Goal: Navigation & Orientation: Find specific page/section

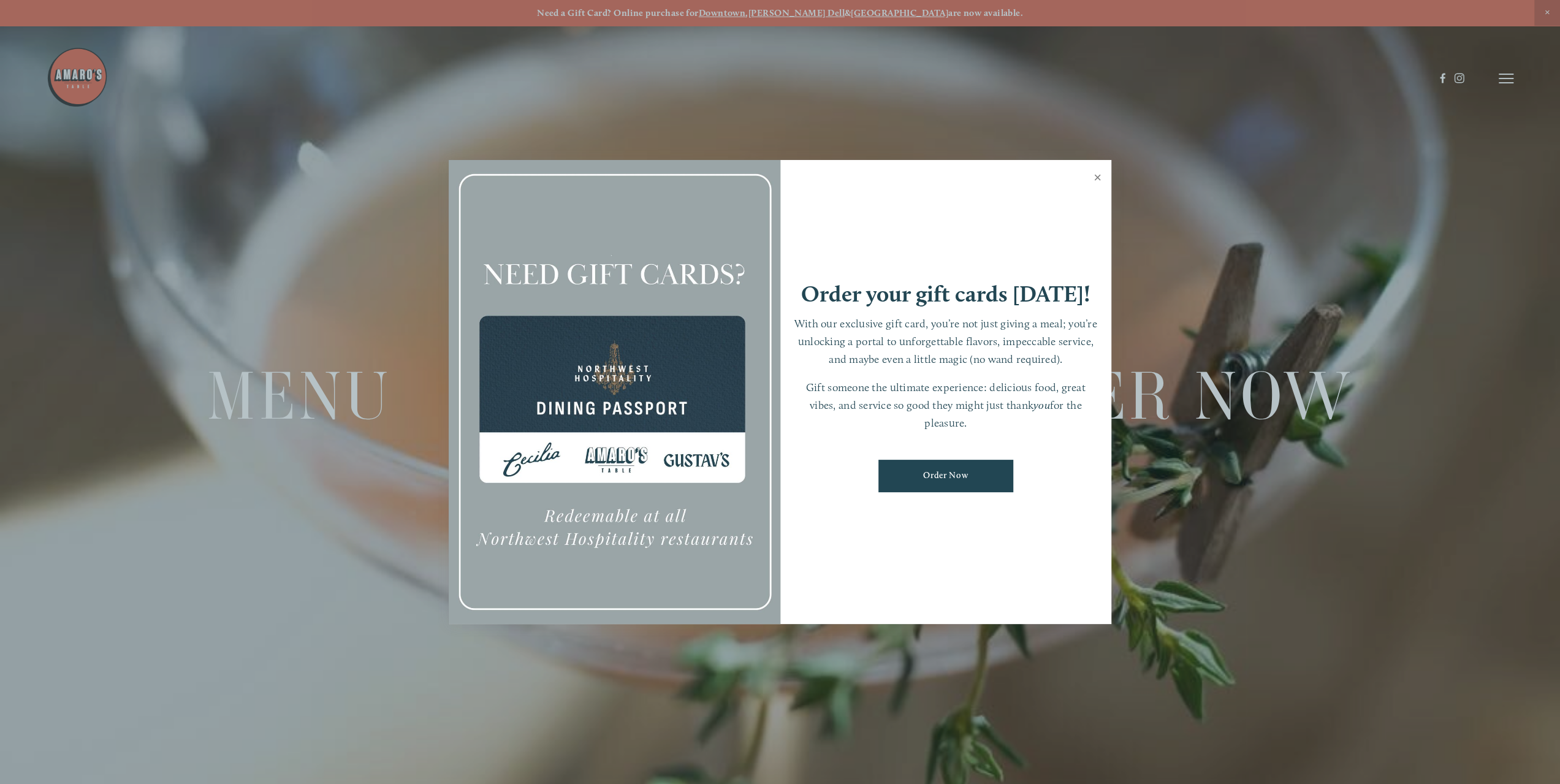
click at [1094, 177] on link "Close" at bounding box center [1097, 179] width 24 height 34
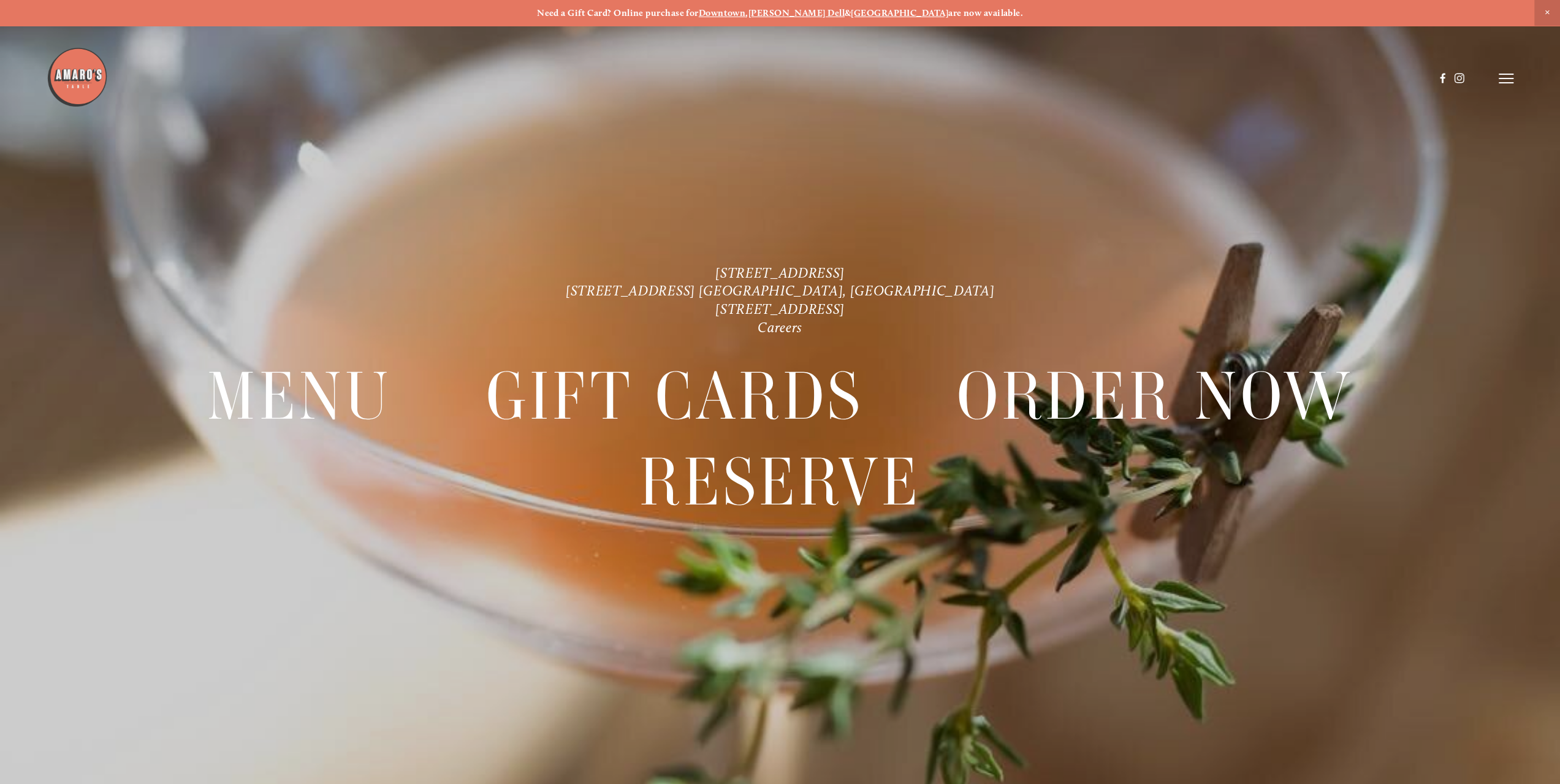
click at [817, 11] on strong "[PERSON_NAME] Dell" at bounding box center [797, 13] width 97 height 11
click at [1494, 78] on header "Menu Order Now Visit Gallery 0" at bounding box center [780, 78] width 1467 height 157
click at [1510, 78] on icon at bounding box center [1506, 79] width 15 height 11
click at [1227, 75] on span "Menu" at bounding box center [1224, 78] width 25 height 11
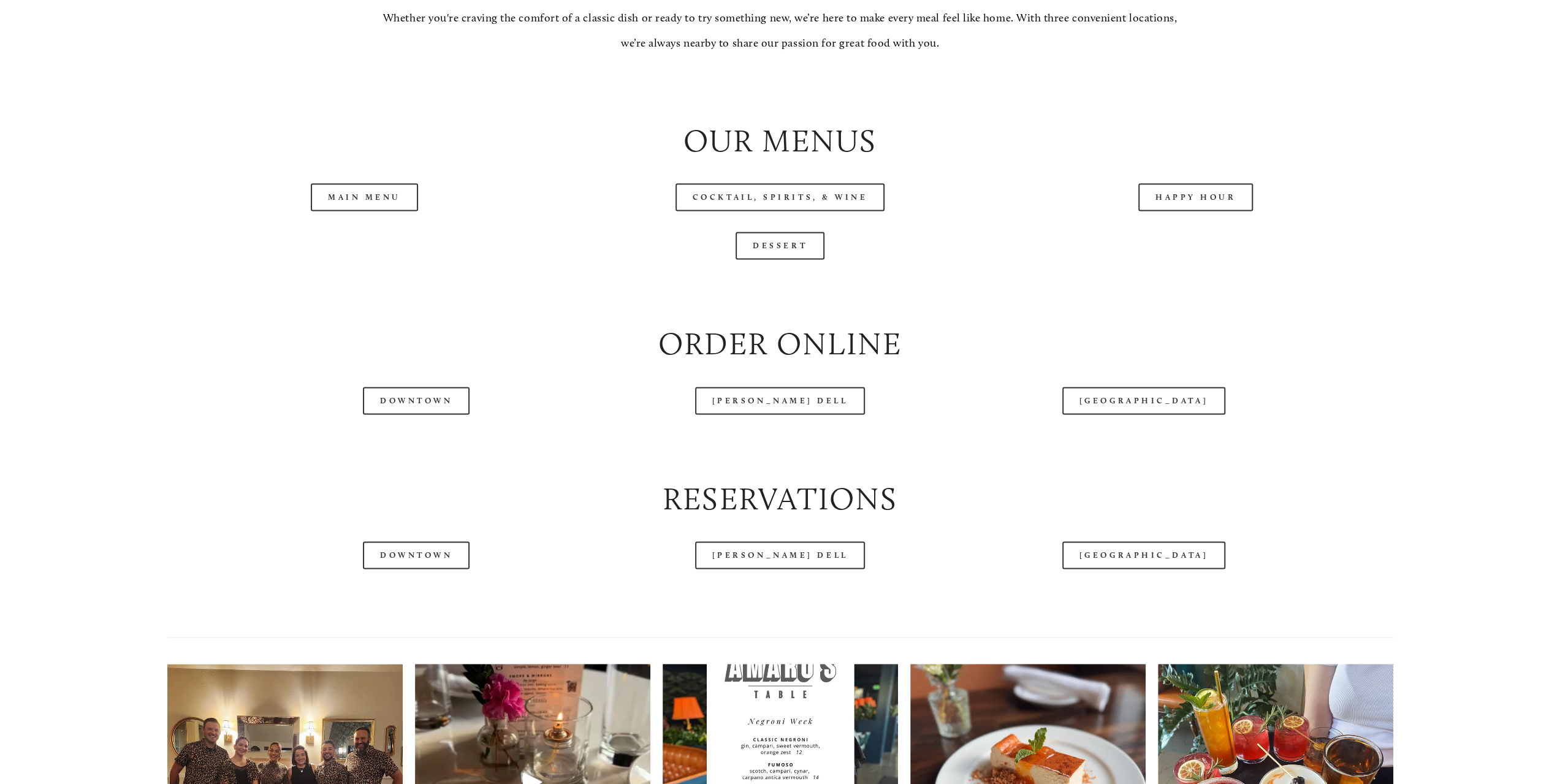
scroll to position [1736, 0]
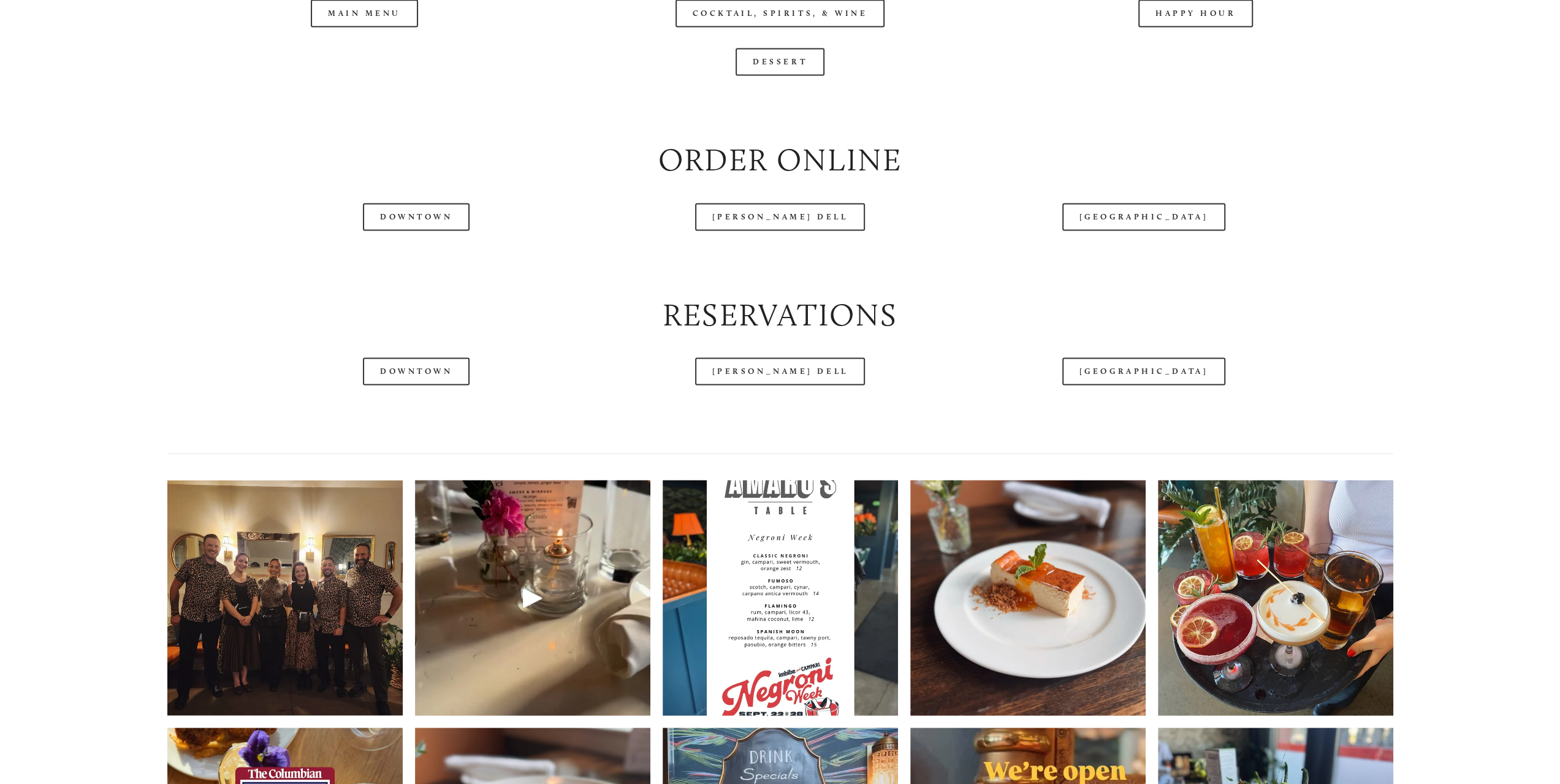
click at [377, 21] on div at bounding box center [740, 48] width 1387 height 63
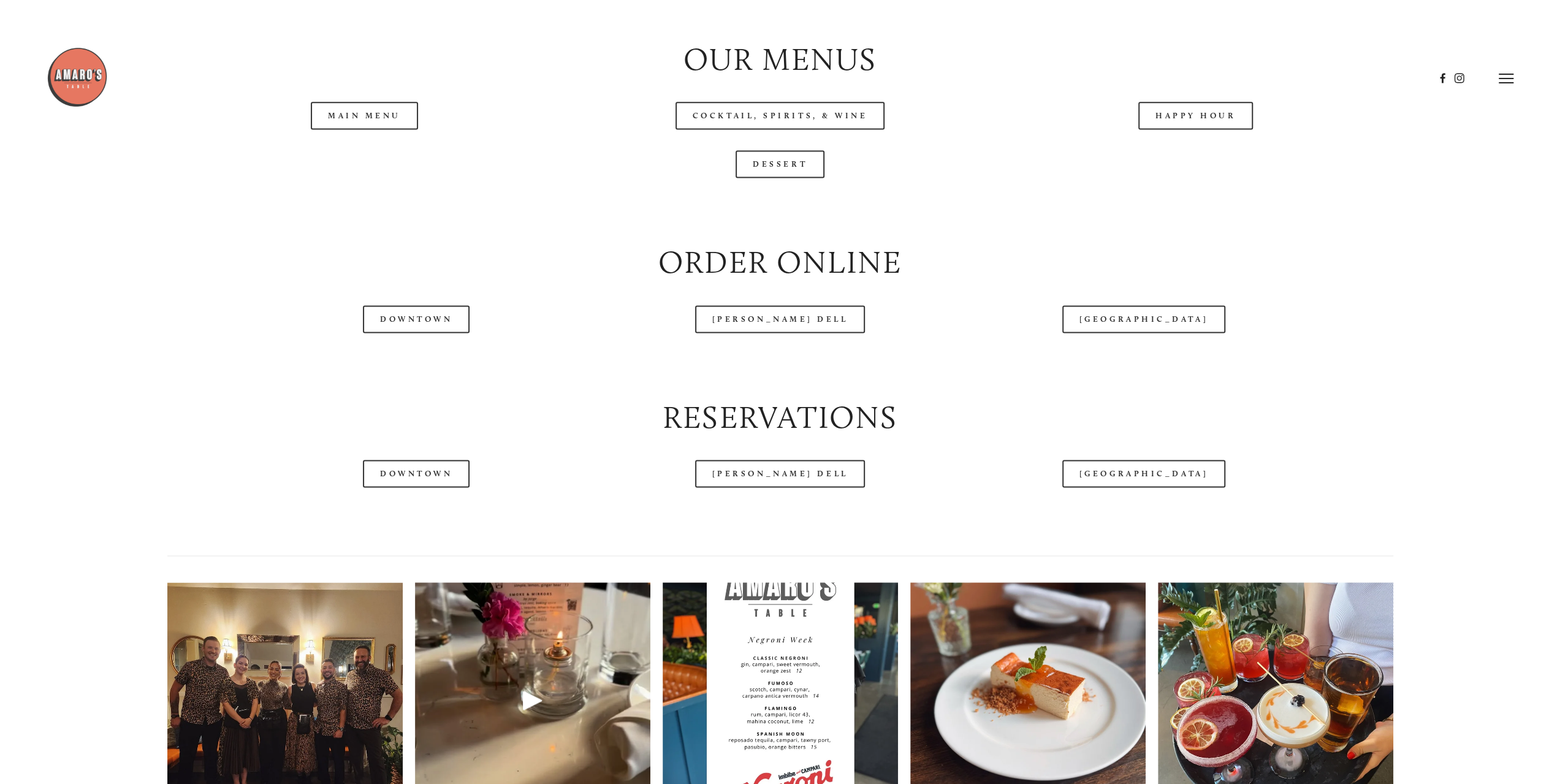
click at [380, 122] on header "Menu Order Now Visit Gallery 0" at bounding box center [780, 78] width 1467 height 157
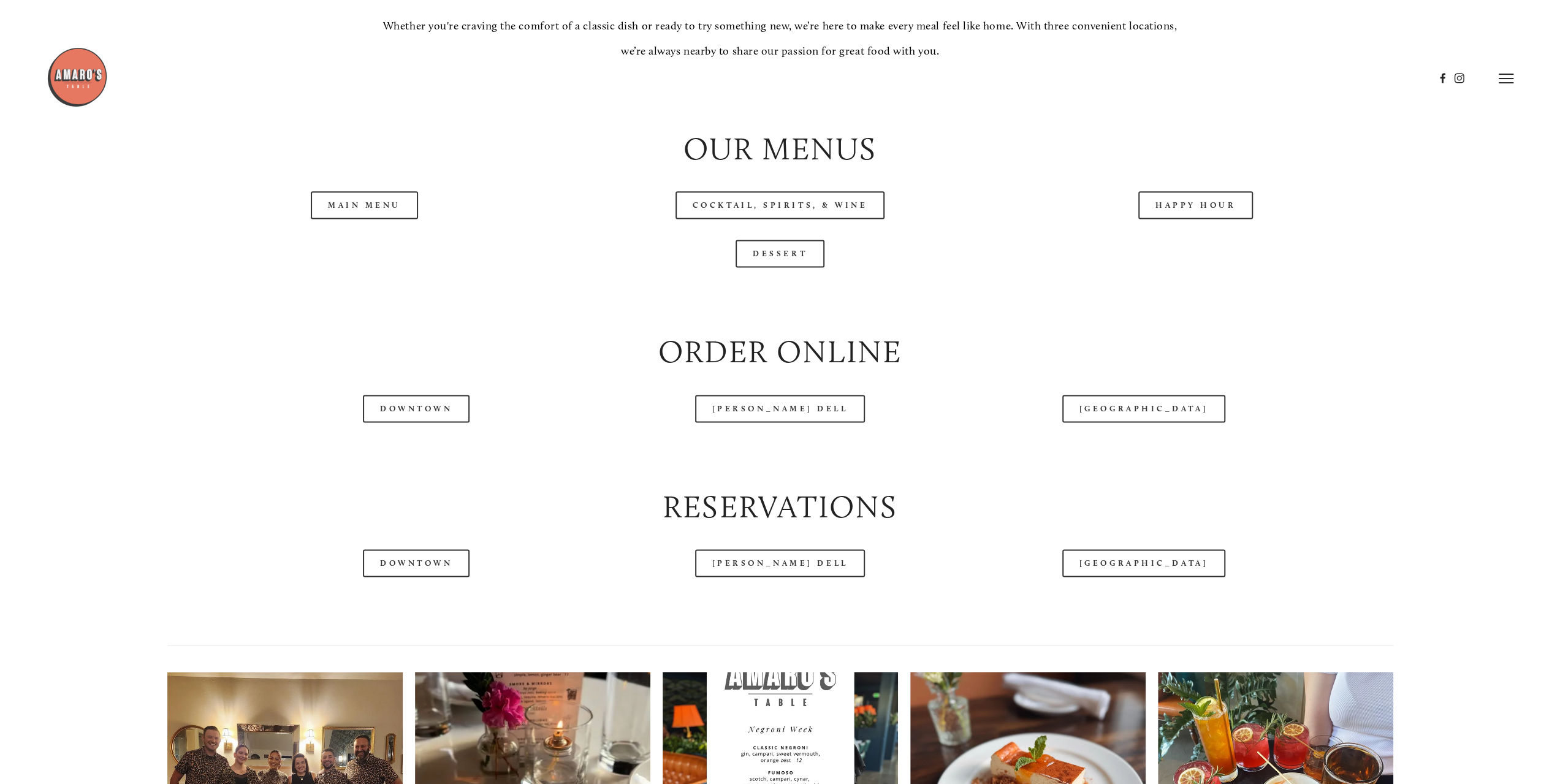
scroll to position [1429, 0]
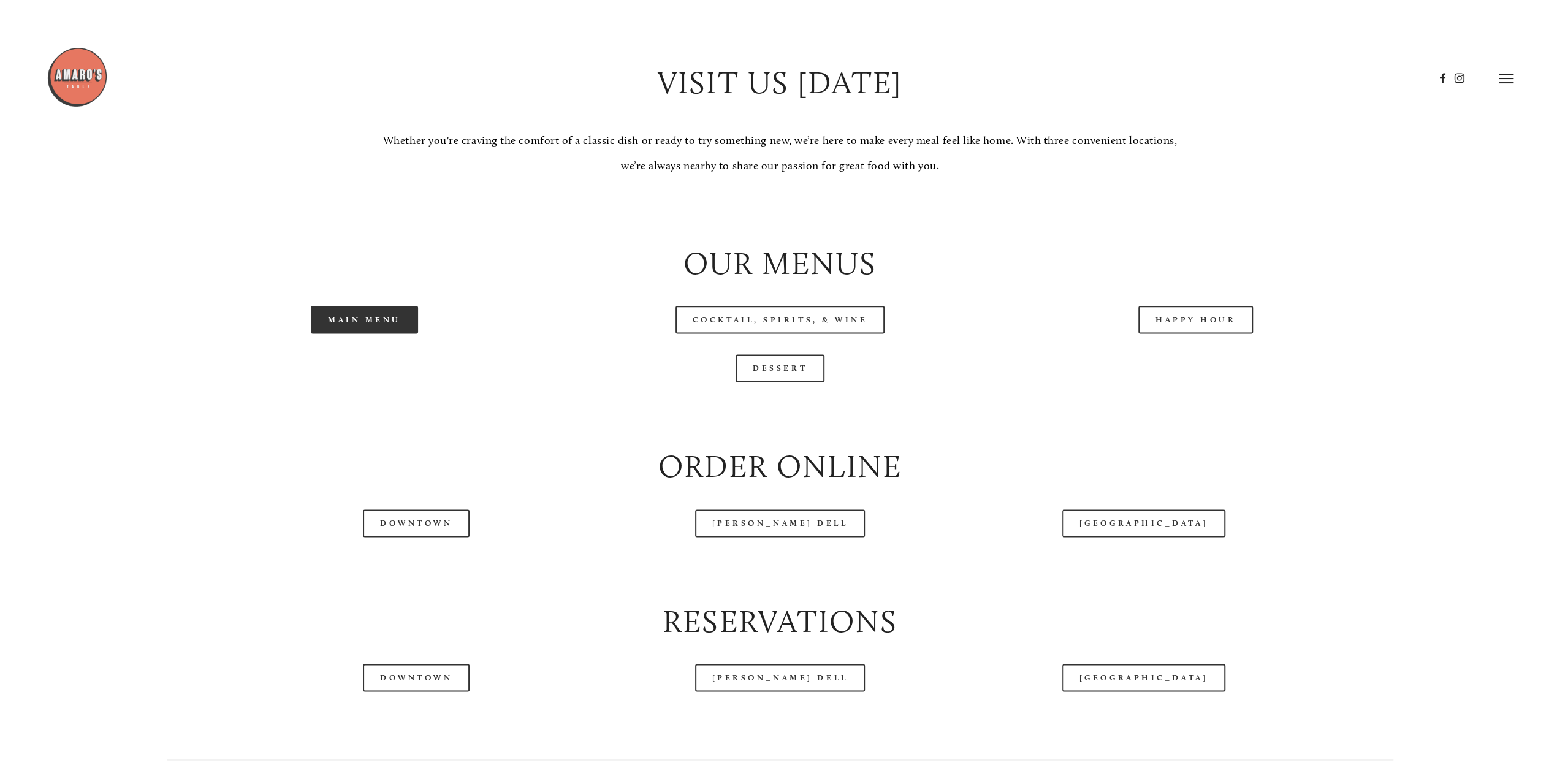
click at [364, 321] on link "Main Menu" at bounding box center [365, 320] width 107 height 28
